Goal: Task Accomplishment & Management: Use online tool/utility

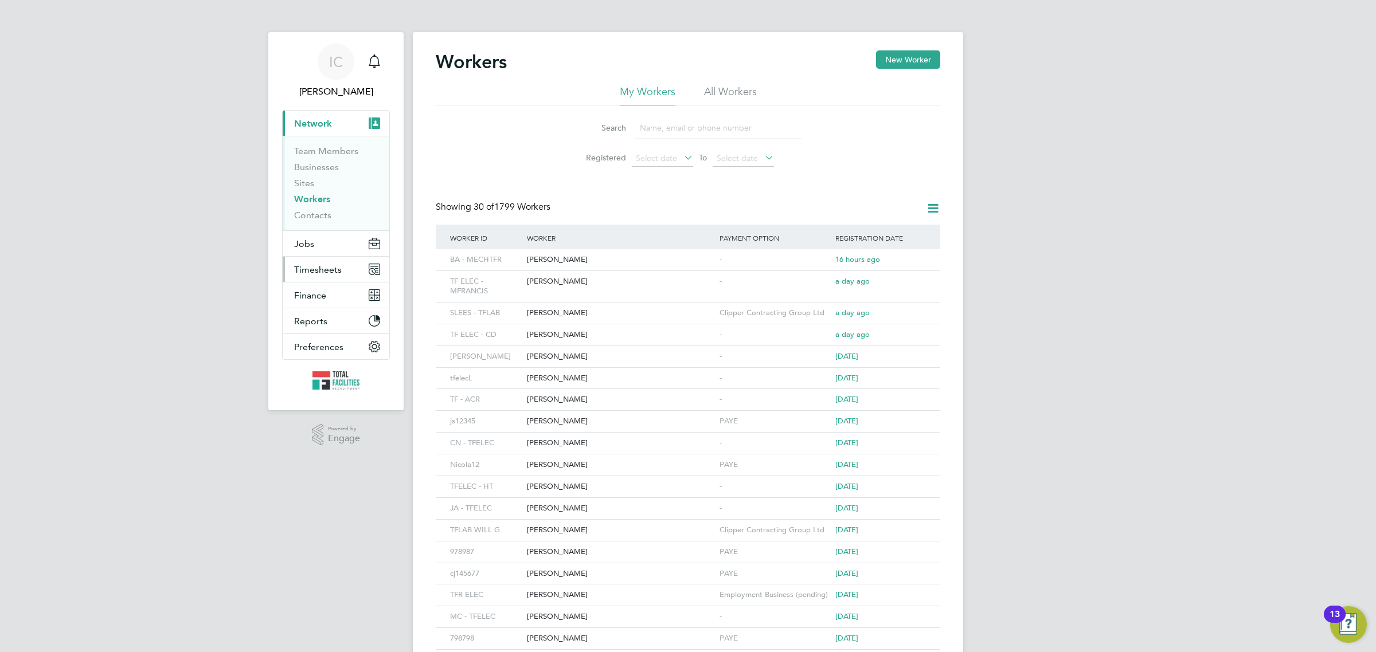
click at [315, 276] on button "Timesheets" at bounding box center [336, 269] width 107 height 25
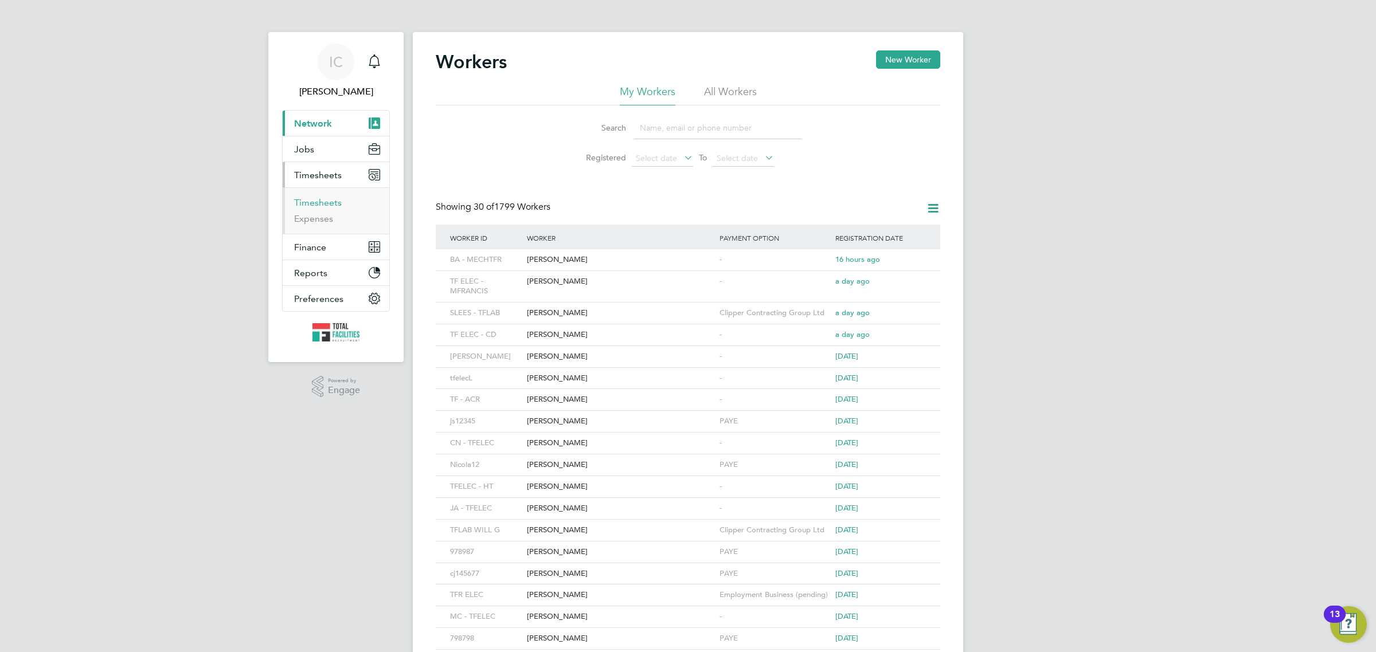
click at [304, 202] on link "Timesheets" at bounding box center [318, 202] width 48 height 11
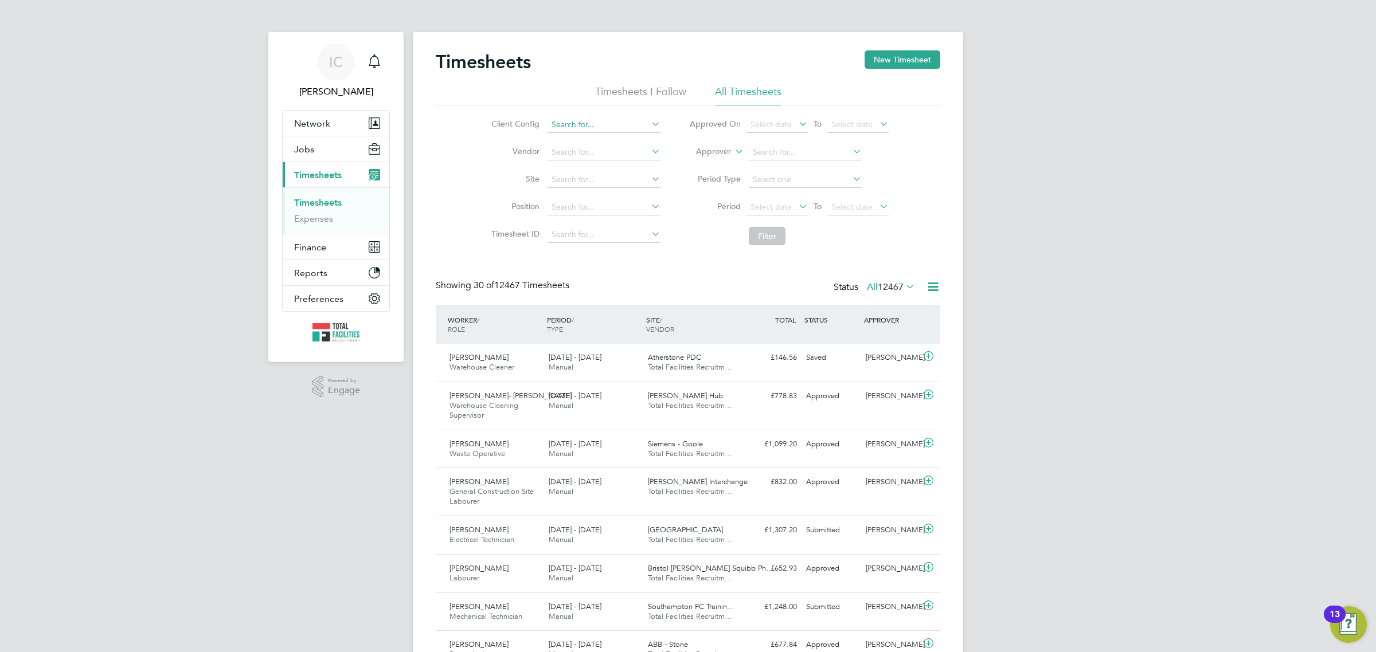
click at [589, 122] on input at bounding box center [604, 125] width 113 height 16
click at [608, 138] on li "Apleona - Pretium" at bounding box center [603, 139] width 114 height 15
type input "Apleona - Pretium"
click at [767, 207] on span "Select date" at bounding box center [770, 207] width 41 height 10
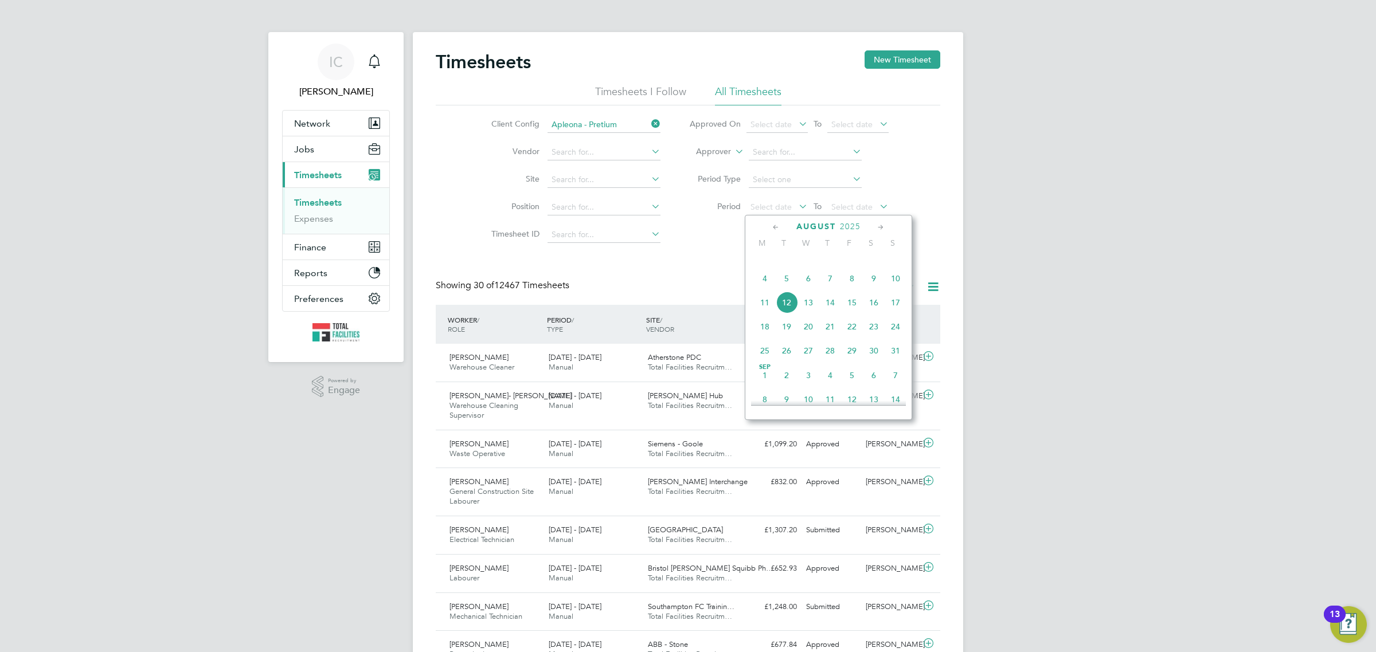
click at [757, 290] on span "4" at bounding box center [765, 279] width 22 height 22
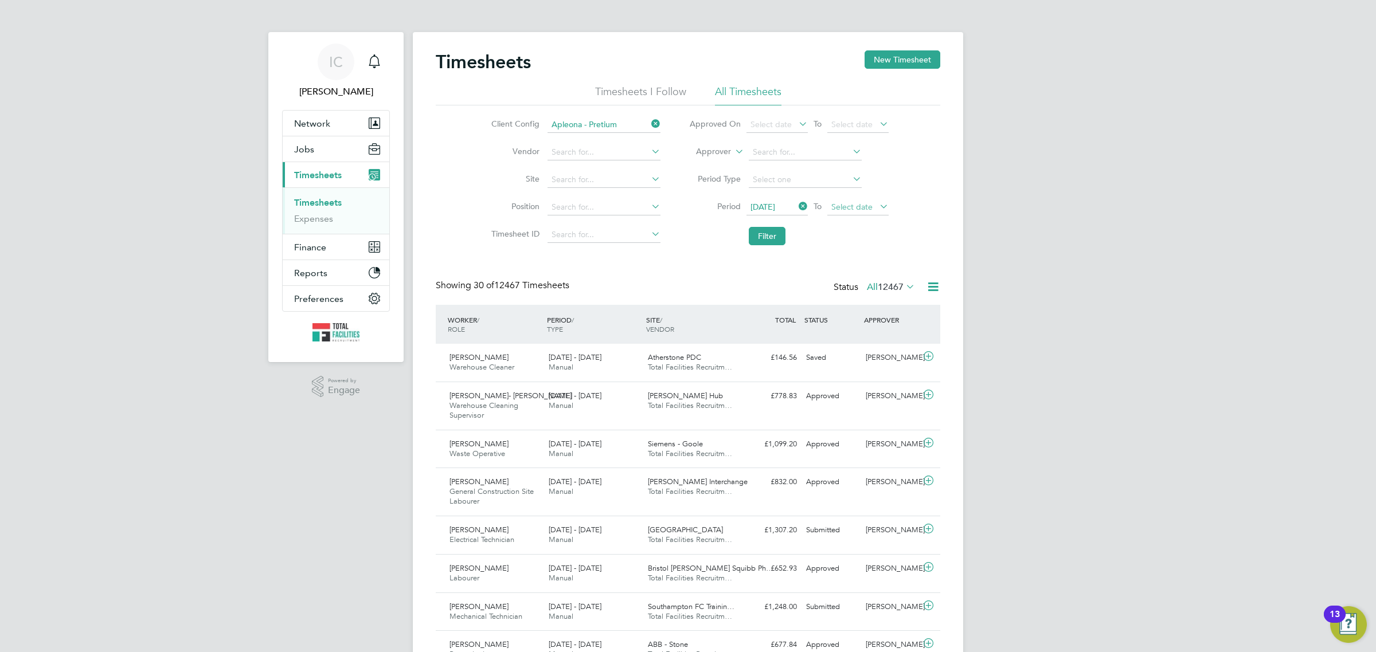
click at [875, 208] on span "Select date" at bounding box center [857, 207] width 61 height 15
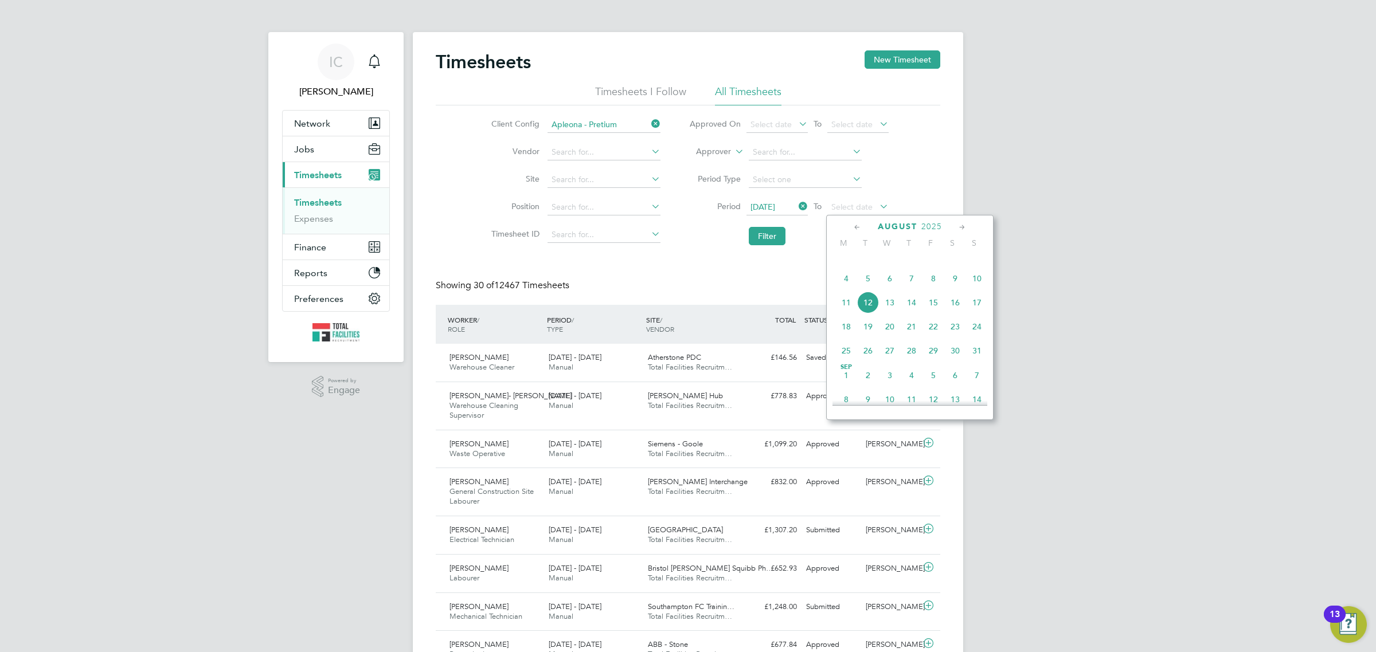
click at [955, 287] on span "9" at bounding box center [955, 279] width 22 height 22
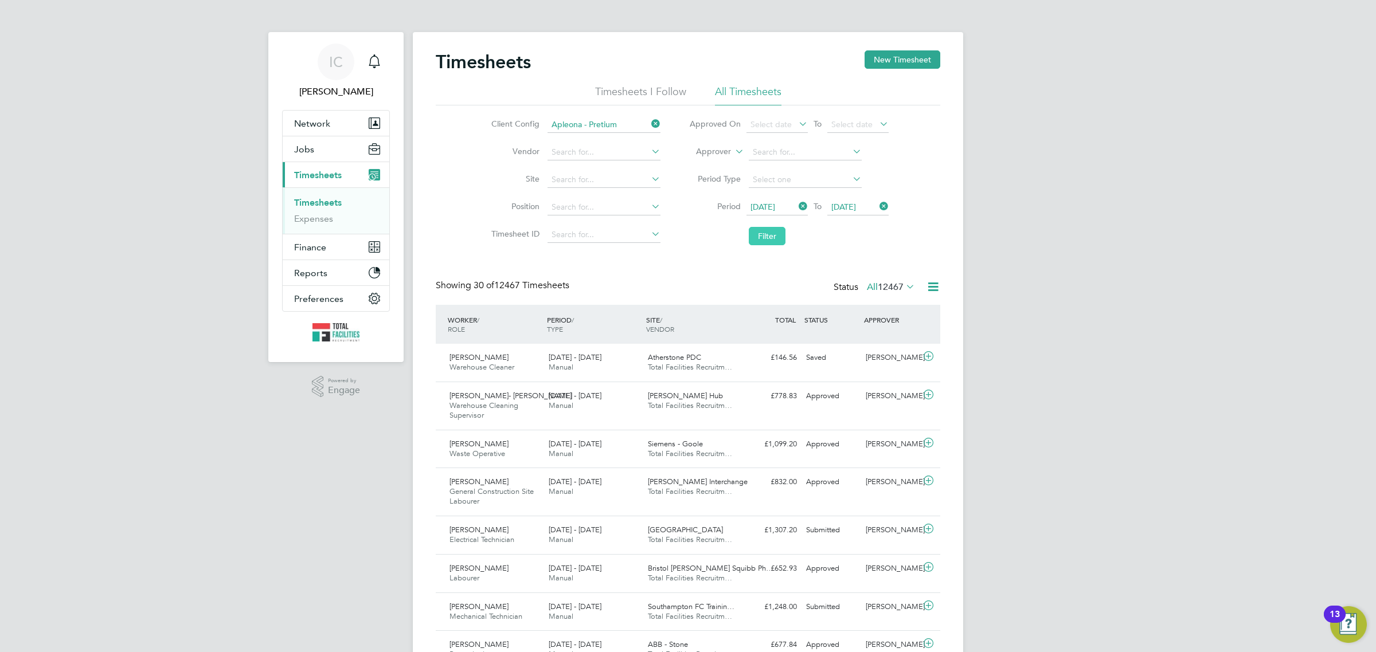
click at [769, 241] on button "Filter" at bounding box center [767, 236] width 37 height 18
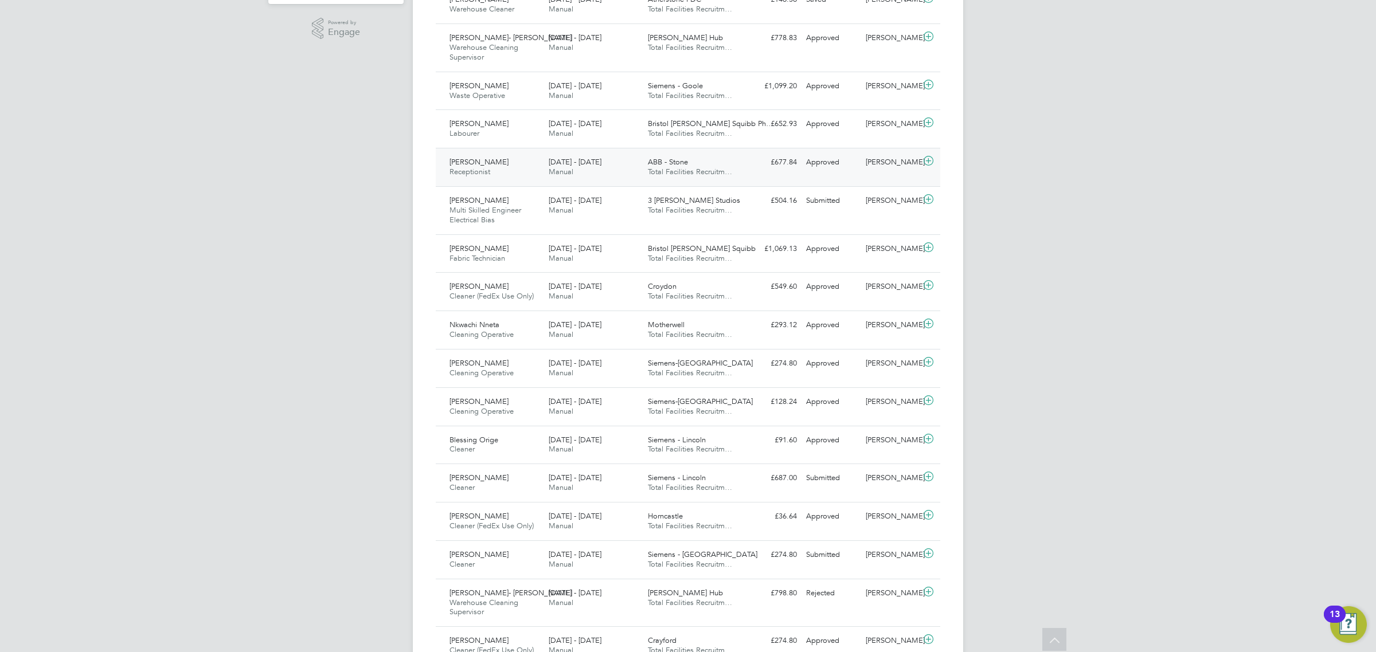
click at [701, 178] on div "ABB - Stone Total Facilities Recruitm…" at bounding box center [692, 167] width 99 height 29
